Goal: Task Accomplishment & Management: Use online tool/utility

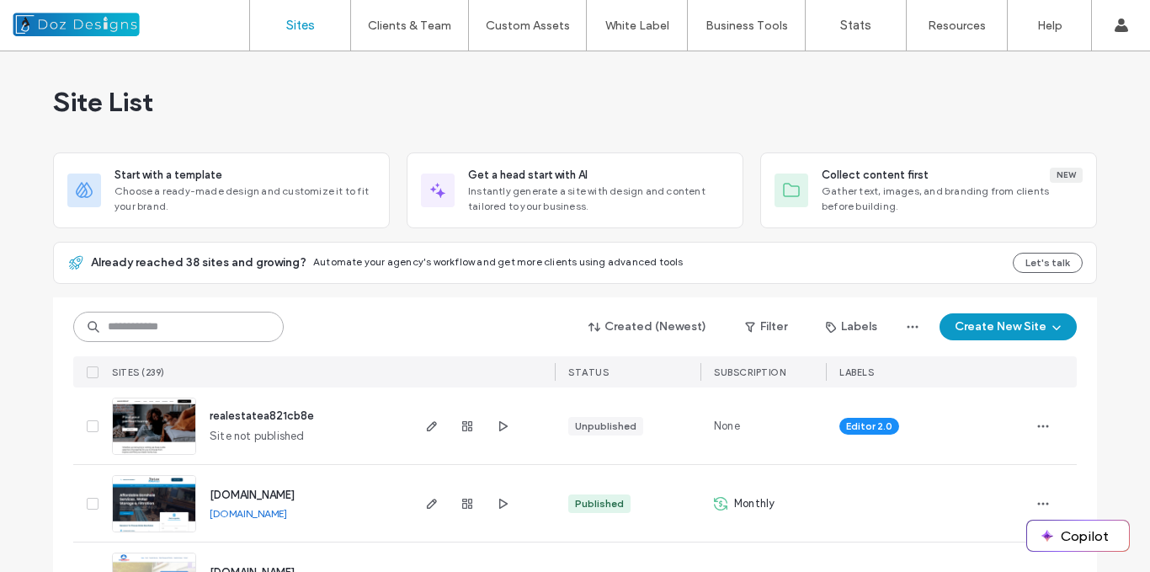
click at [196, 324] on input at bounding box center [178, 327] width 210 height 30
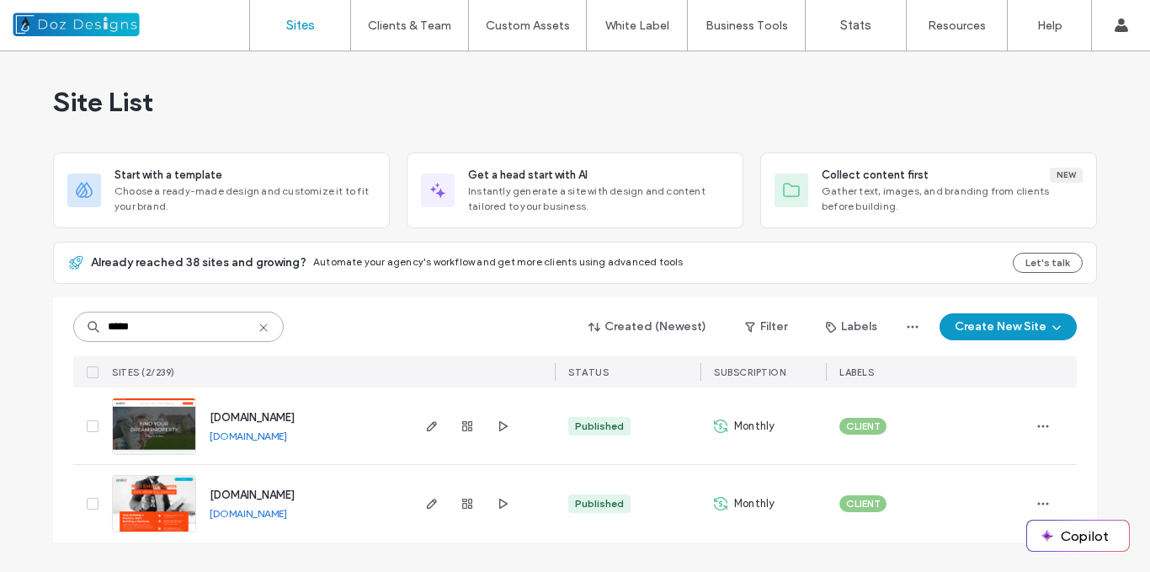
type input "*****"
click at [171, 492] on img at bounding box center [154, 533] width 83 height 115
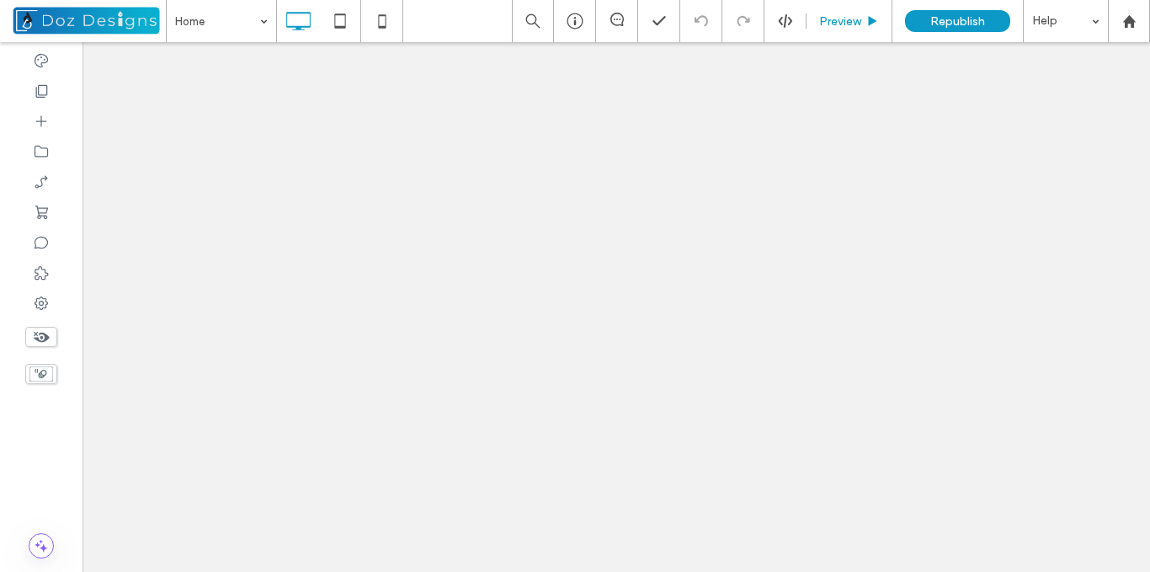
click at [863, 19] on div "Preview" at bounding box center [849, 21] width 85 height 14
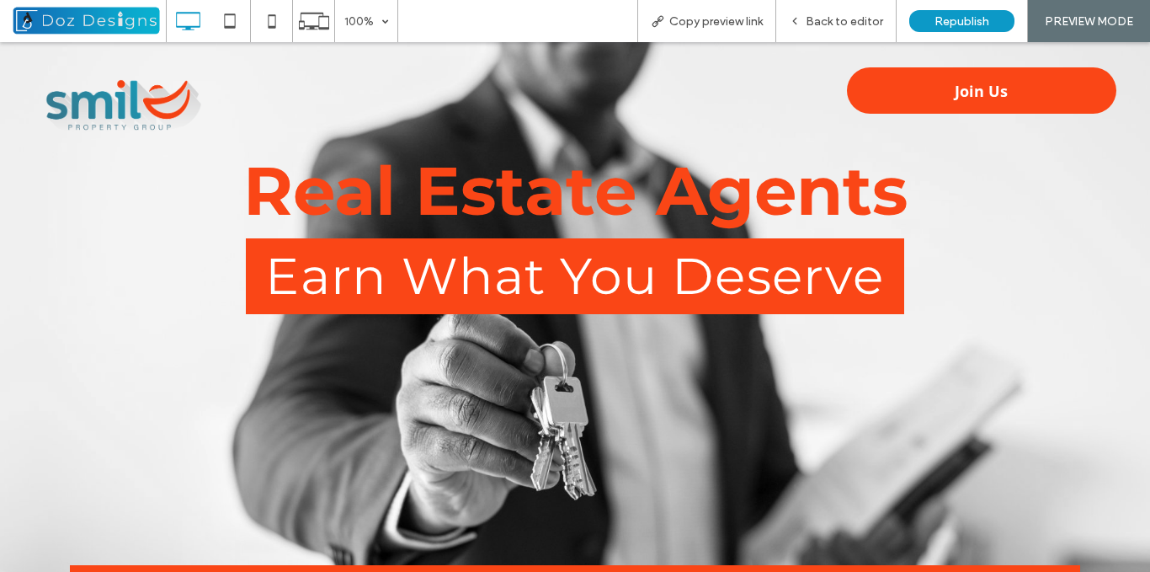
click at [972, 85] on span "Join Us" at bounding box center [981, 90] width 53 height 47
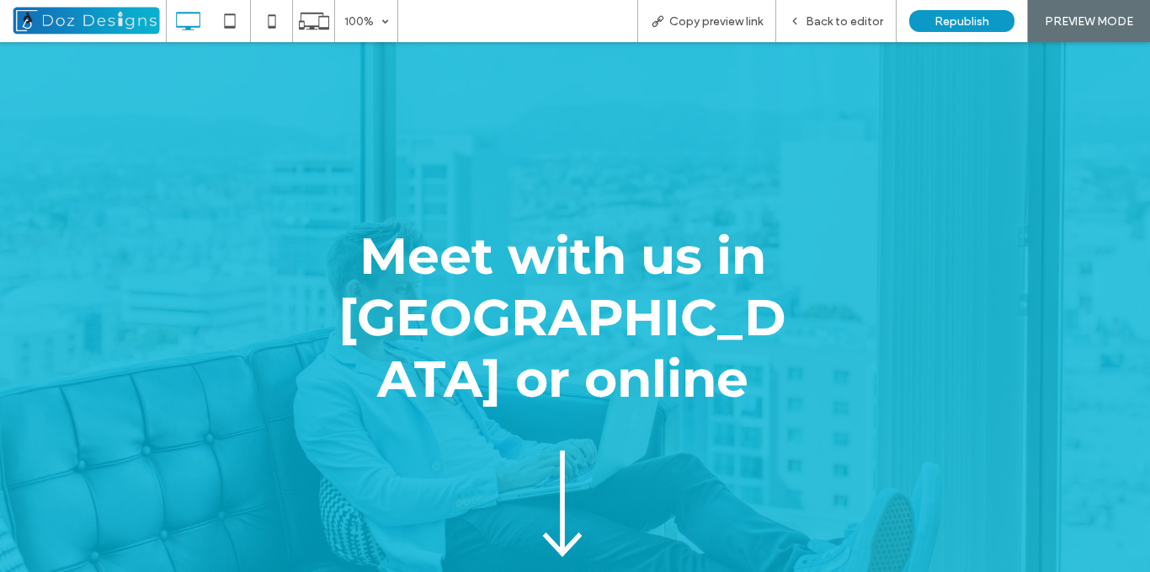
scroll to position [674, 0]
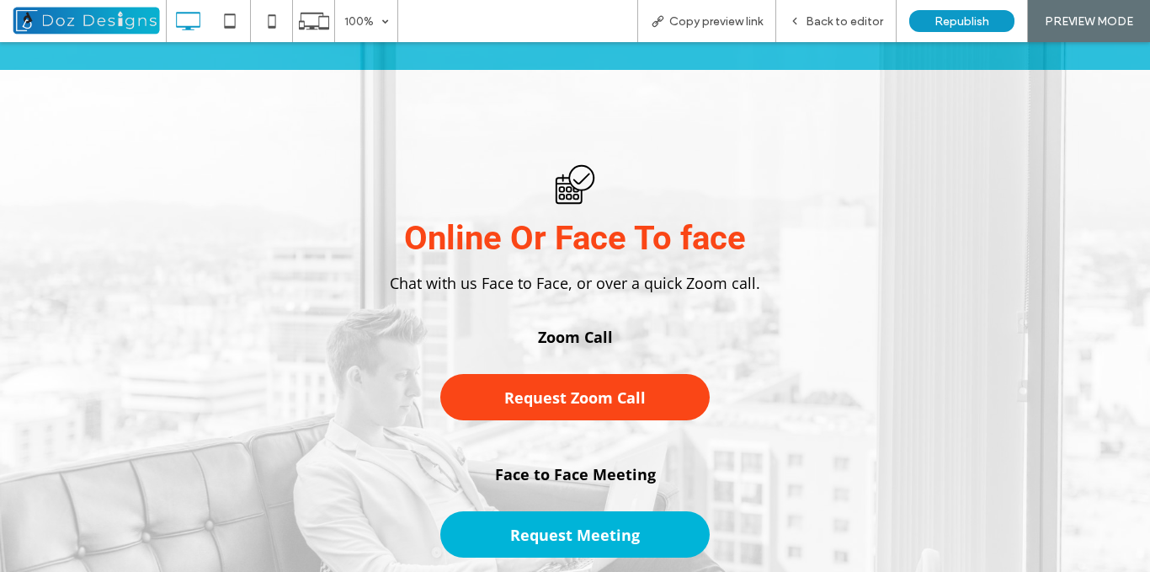
click at [602, 511] on span "Request Meeting" at bounding box center [575, 534] width 130 height 47
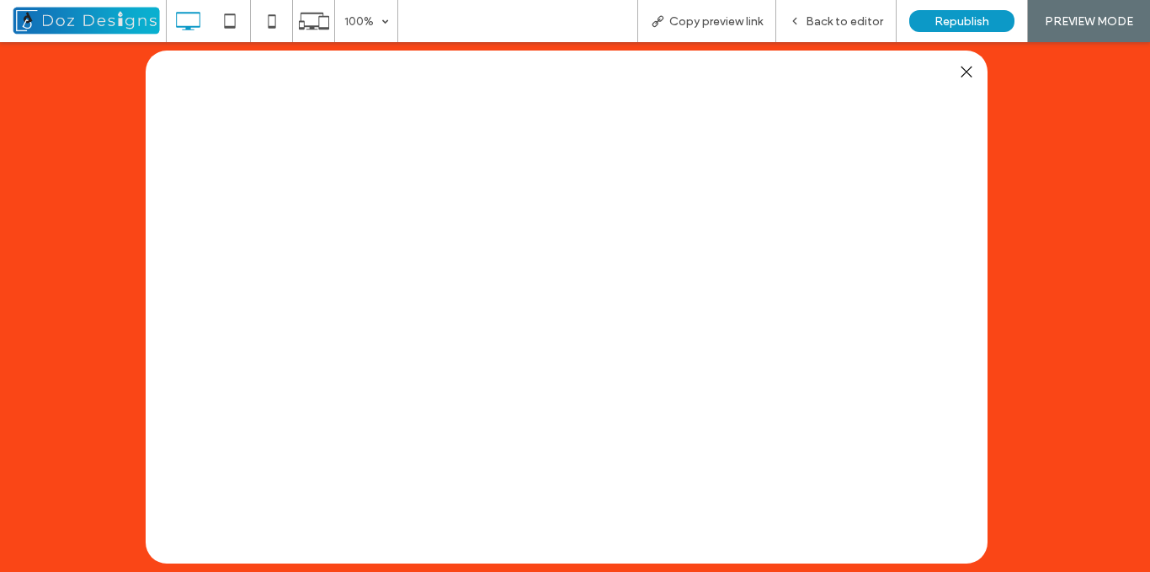
scroll to position [56, 0]
click at [730, 24] on span "Copy preview link" at bounding box center [715, 21] width 93 height 14
